Goal: Task Accomplishment & Management: Use online tool/utility

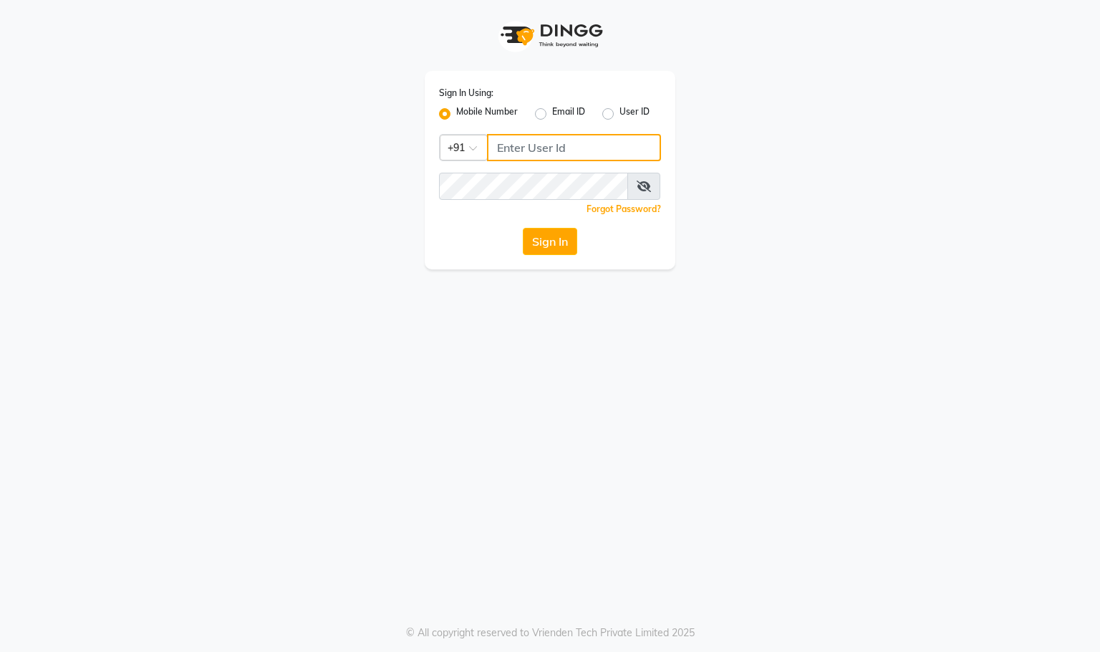
type input "9930388551"
click at [566, 236] on button "Sign In" at bounding box center [550, 241] width 54 height 27
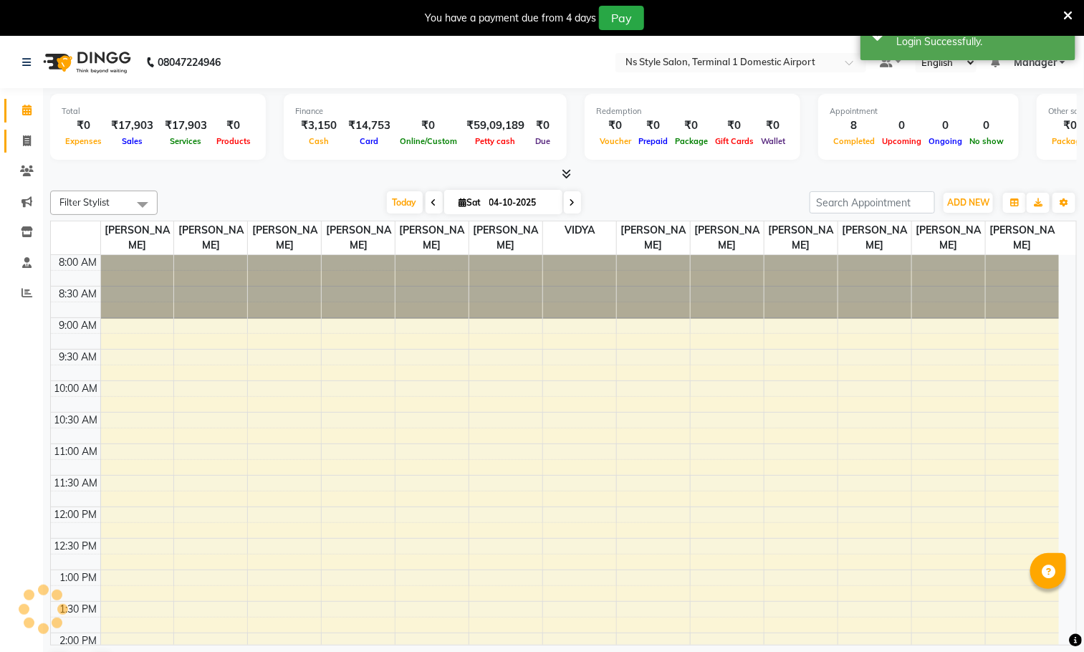
click at [27, 140] on icon at bounding box center [27, 140] width 8 height 11
select select "service"
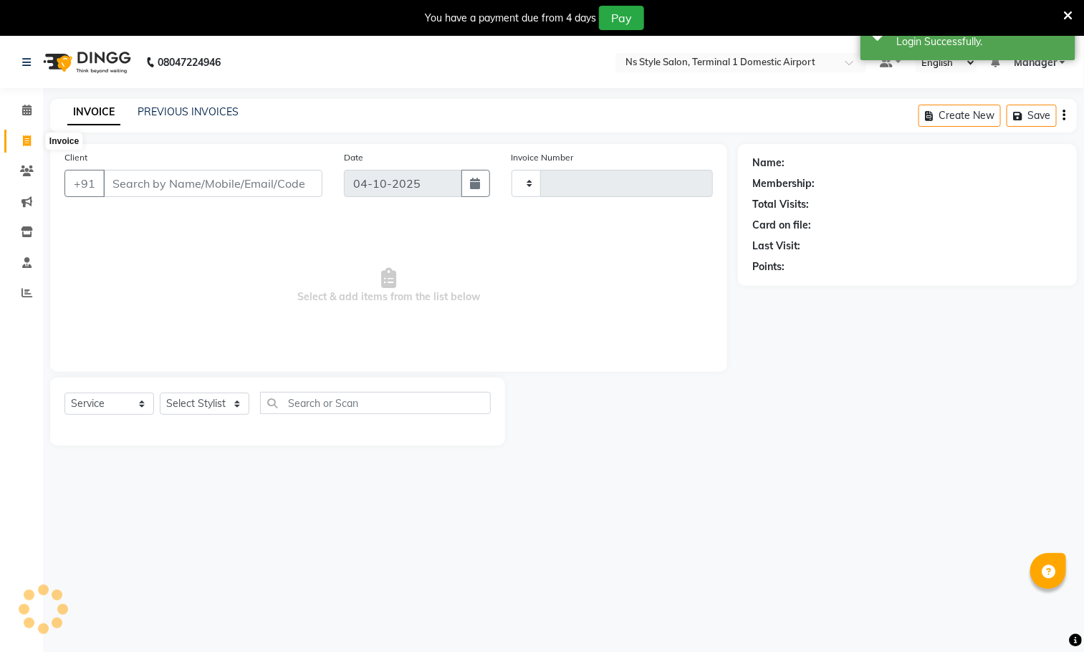
type input "1659"
select select "5659"
click at [209, 110] on link "PREVIOUS INVOICES" at bounding box center [188, 111] width 101 height 13
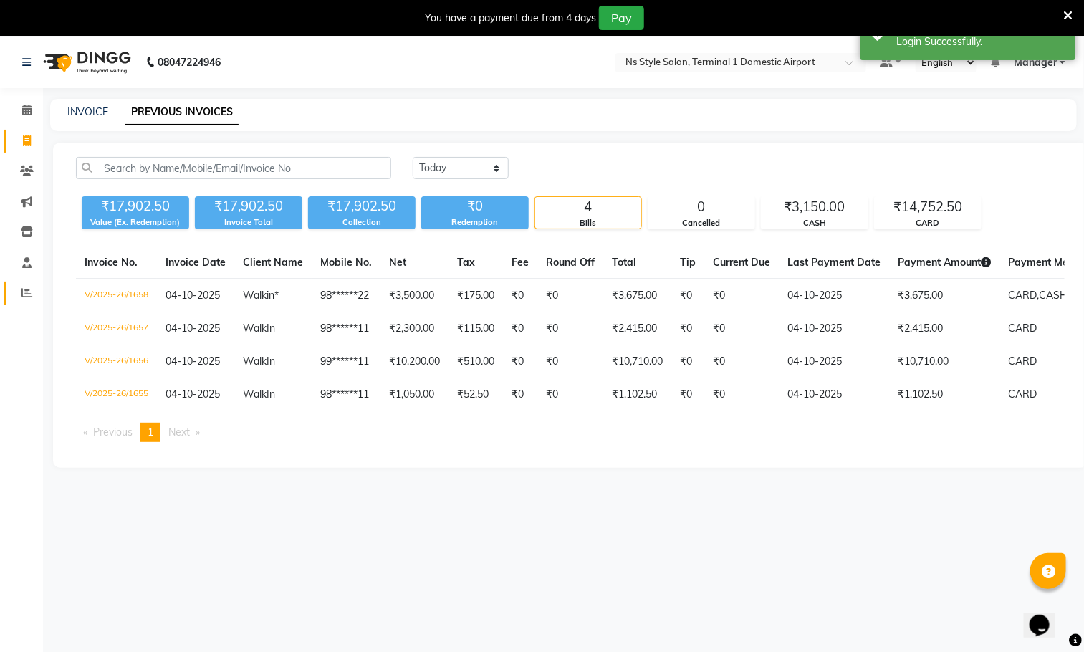
click at [29, 288] on icon at bounding box center [26, 292] width 11 height 11
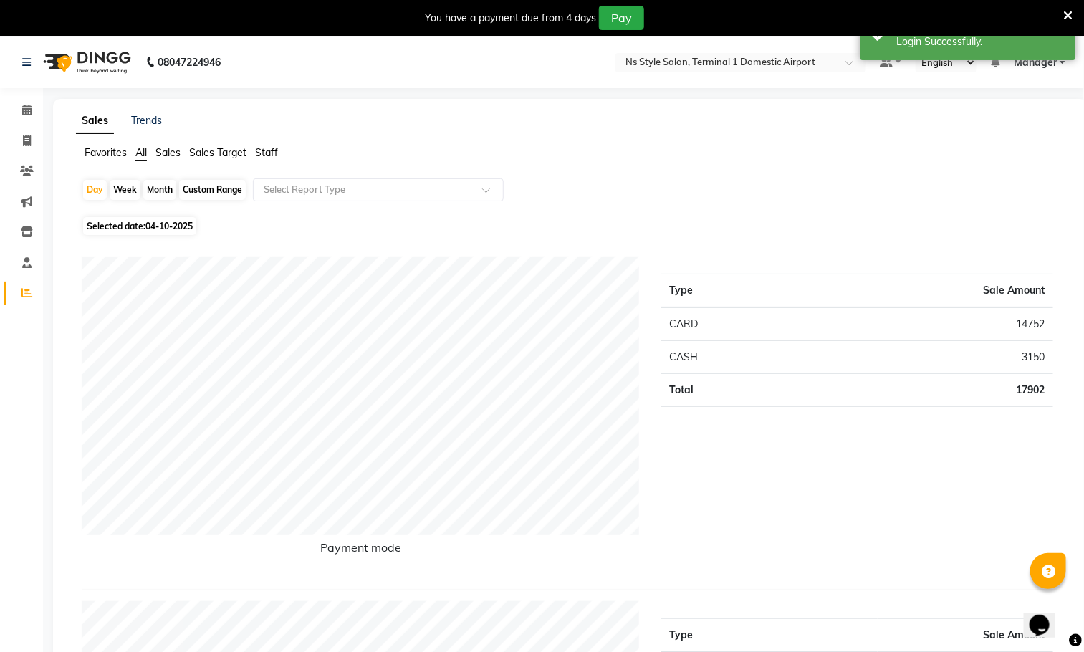
click at [264, 151] on span "Staff" at bounding box center [266, 152] width 23 height 13
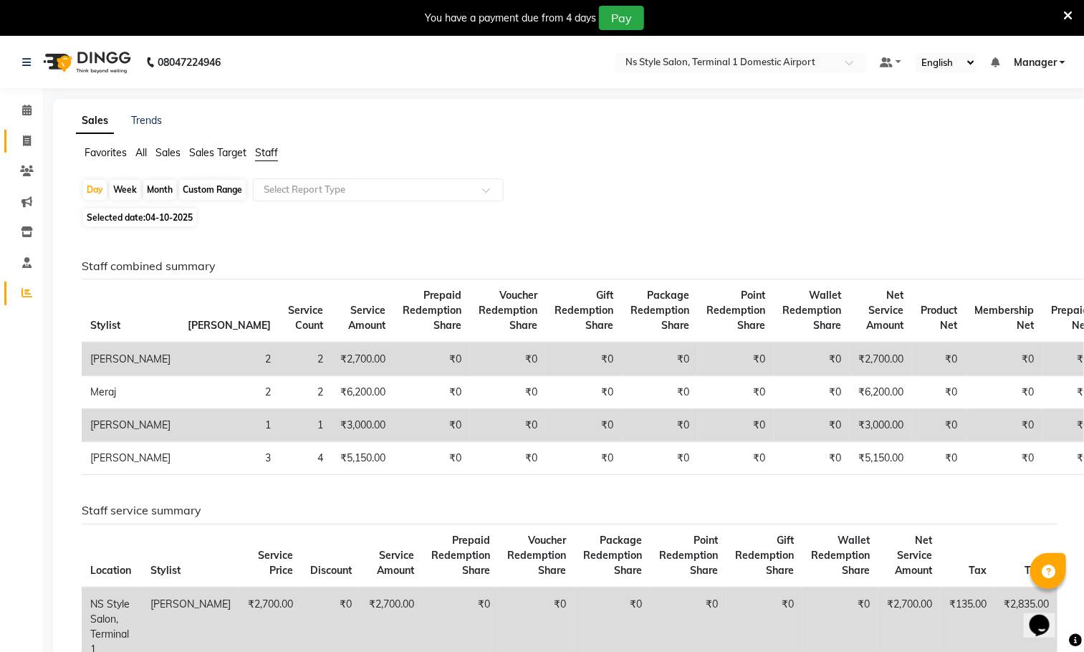
click at [27, 140] on icon at bounding box center [27, 140] width 8 height 11
select select "5659"
select select "service"
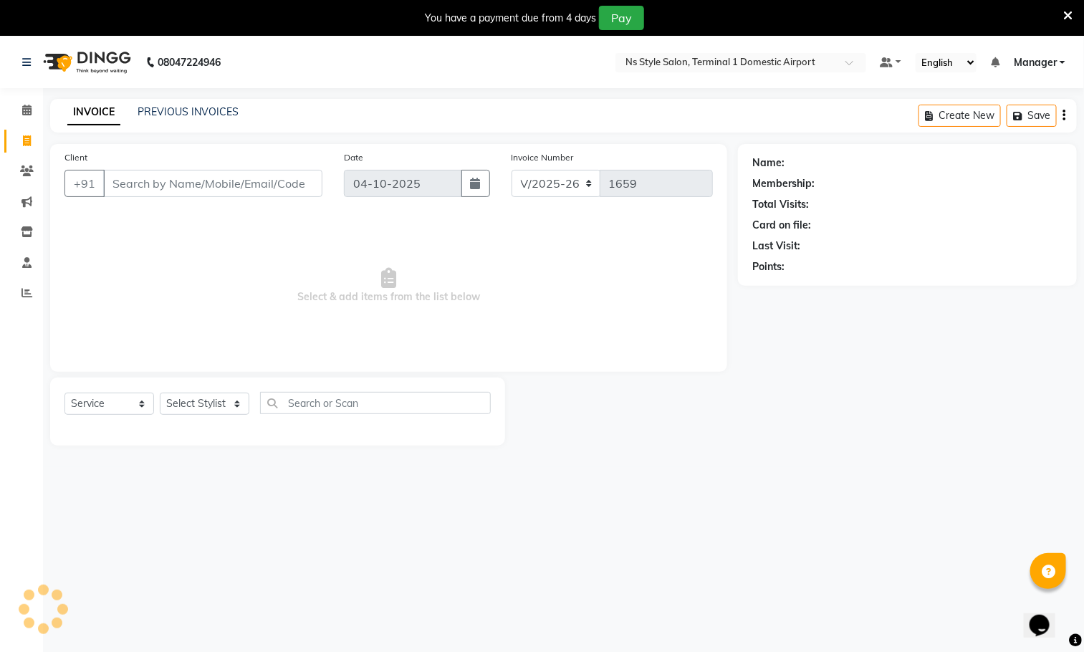
scroll to position [37, 0]
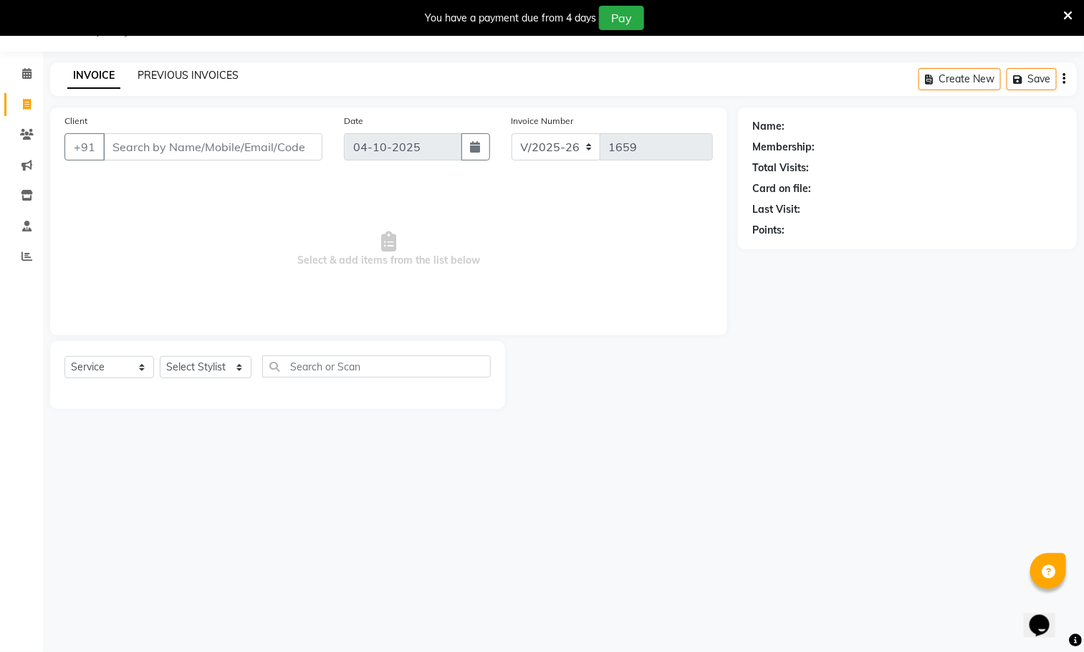
click at [229, 74] on link "PREVIOUS INVOICES" at bounding box center [188, 75] width 101 height 13
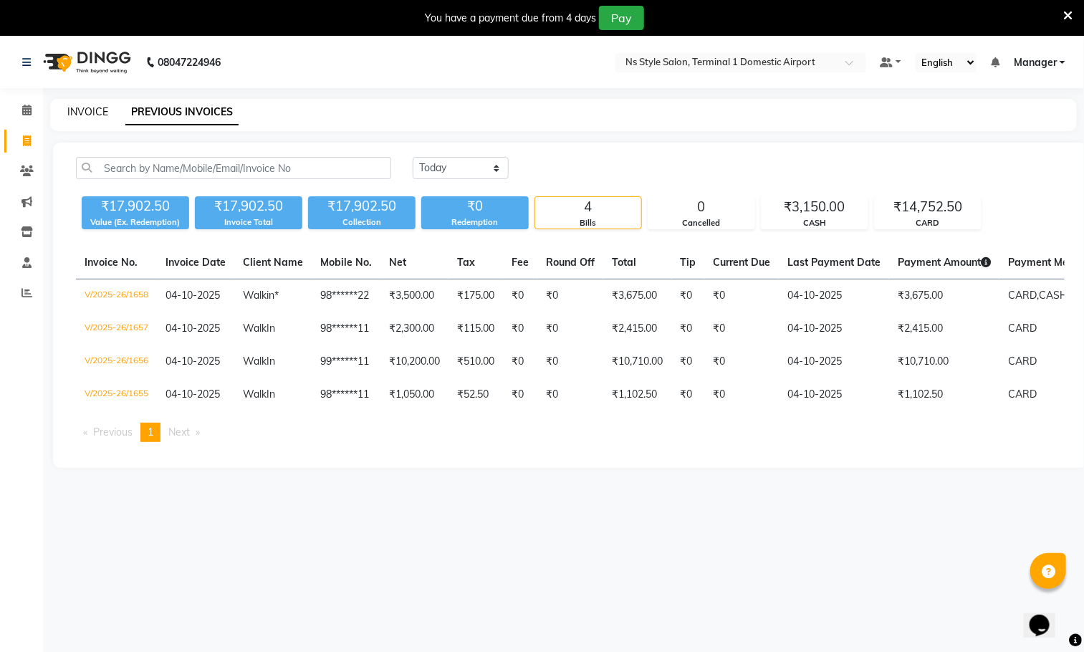
click at [91, 110] on link "INVOICE" at bounding box center [87, 111] width 41 height 13
select select "service"
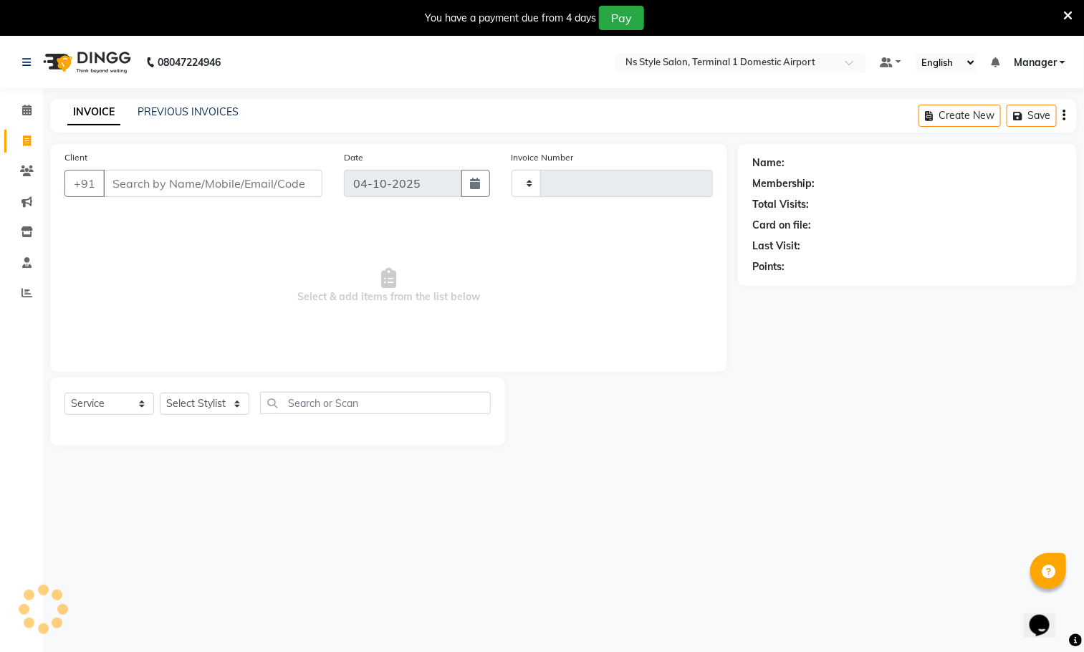
type input "1659"
select select "5659"
click at [218, 110] on link "PREVIOUS INVOICES" at bounding box center [188, 111] width 101 height 13
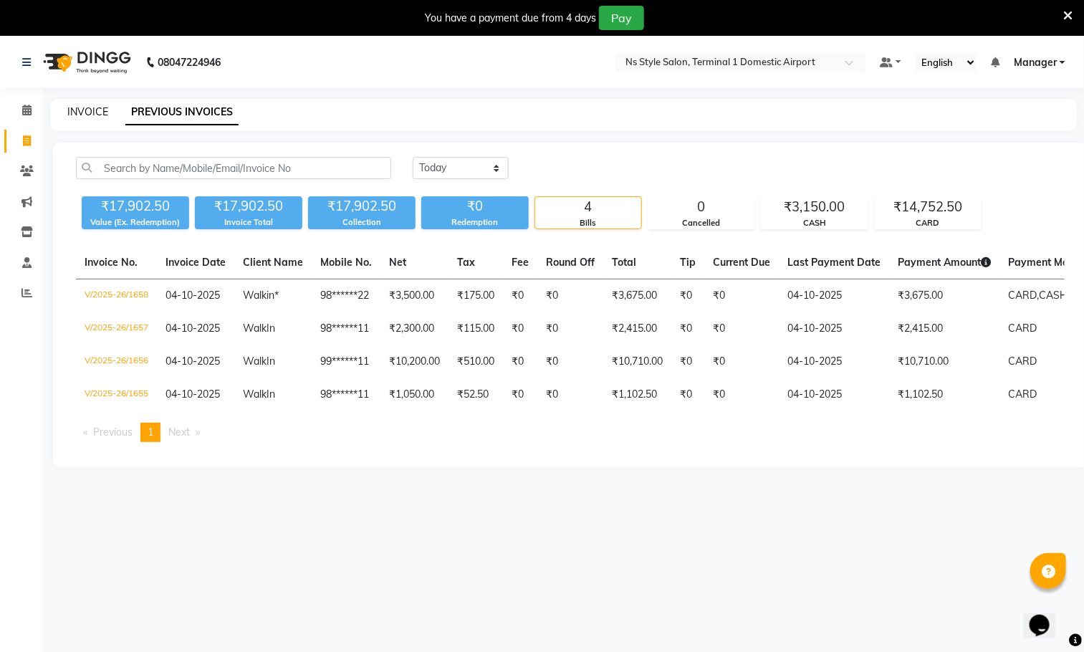
click at [85, 110] on link "INVOICE" at bounding box center [87, 111] width 41 height 13
select select "service"
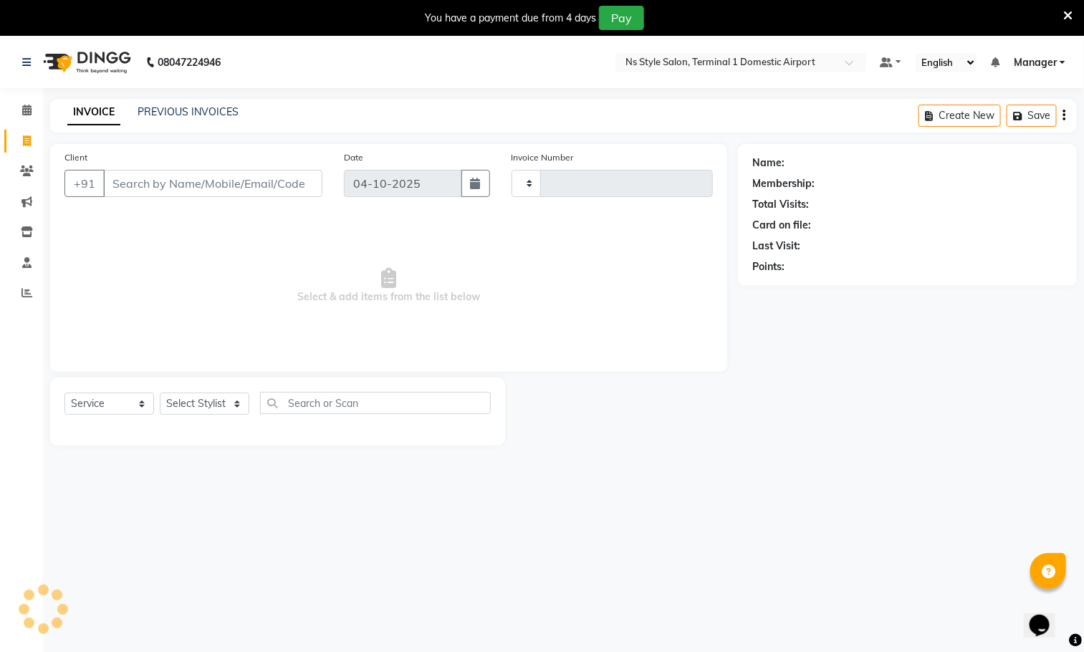
type input "1659"
select select "5659"
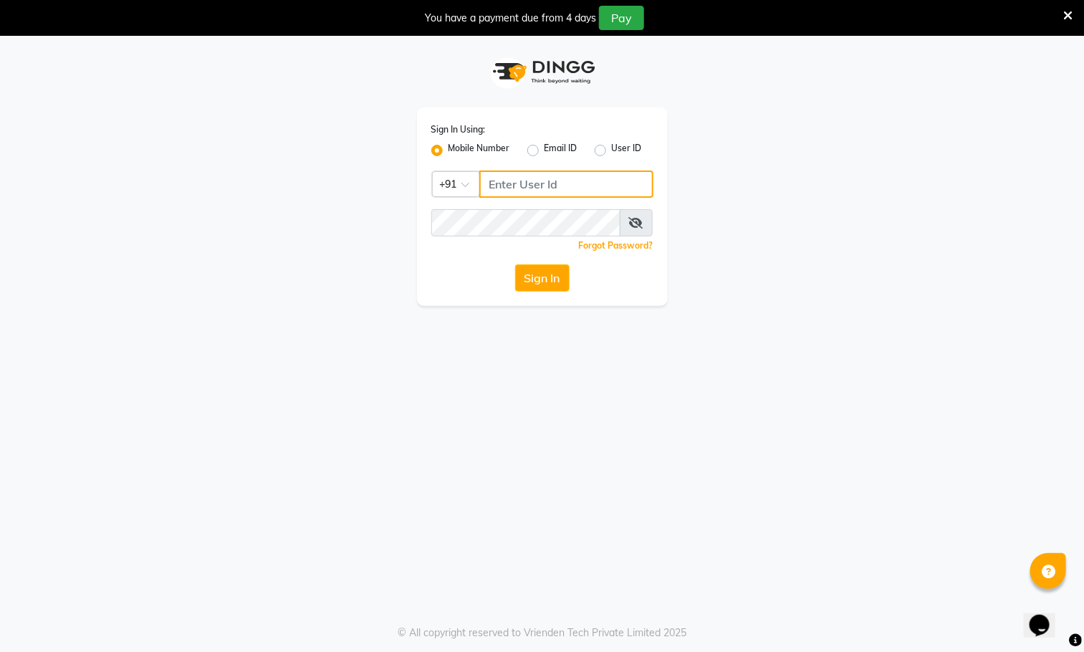
type input "9930388551"
